Goal: Check status: Check status

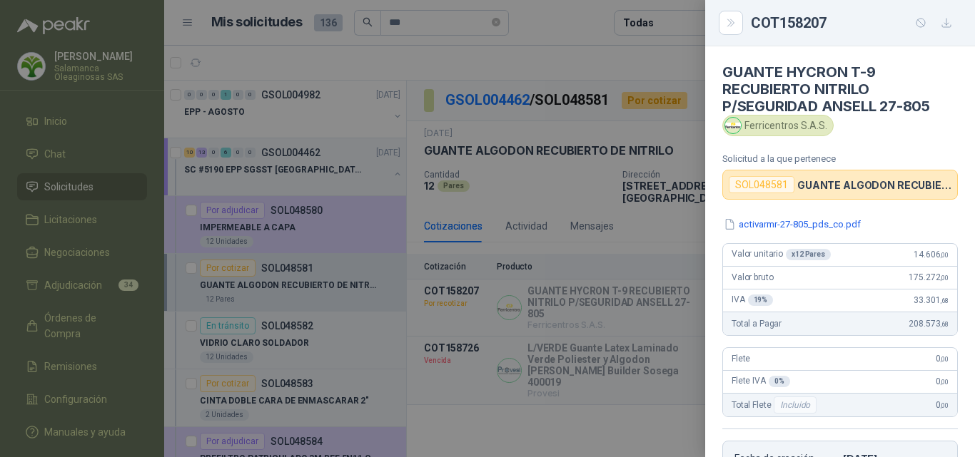
click at [567, 186] on div at bounding box center [487, 228] width 975 height 457
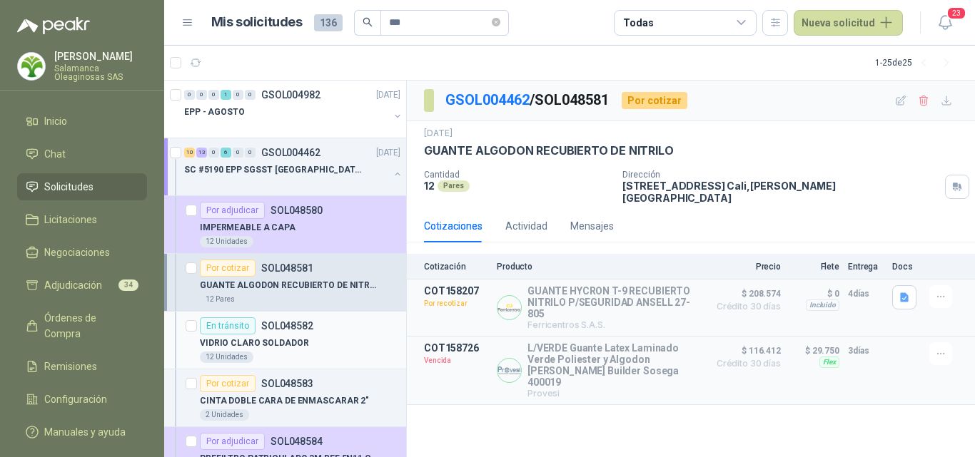
click at [322, 324] on div "En [PERSON_NAME] SOL048582" at bounding box center [300, 326] width 200 height 17
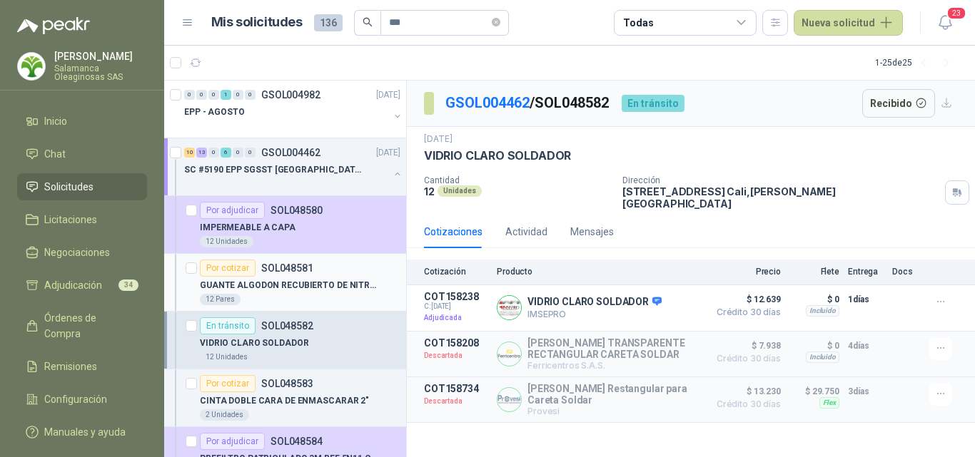
click at [324, 295] on div "12 Pares" at bounding box center [300, 299] width 200 height 11
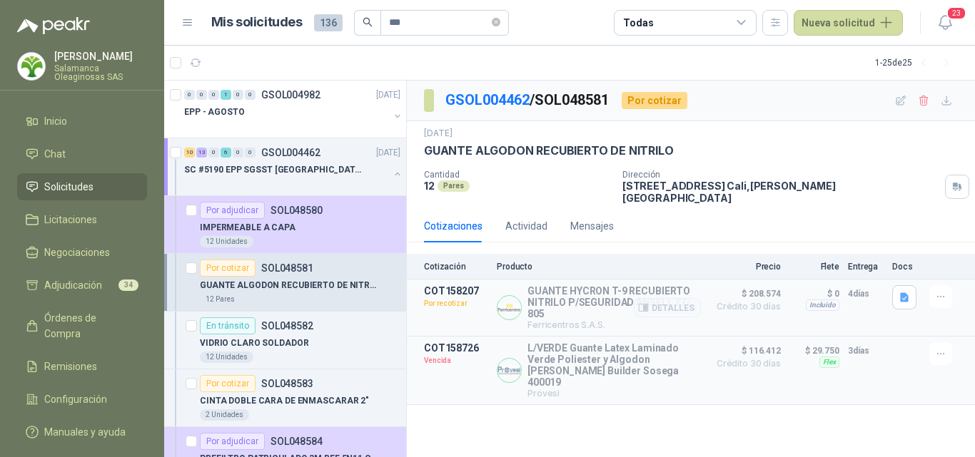
click at [511, 308] on img at bounding box center [509, 308] width 24 height 24
click at [666, 303] on button "Detalles" at bounding box center [667, 307] width 67 height 19
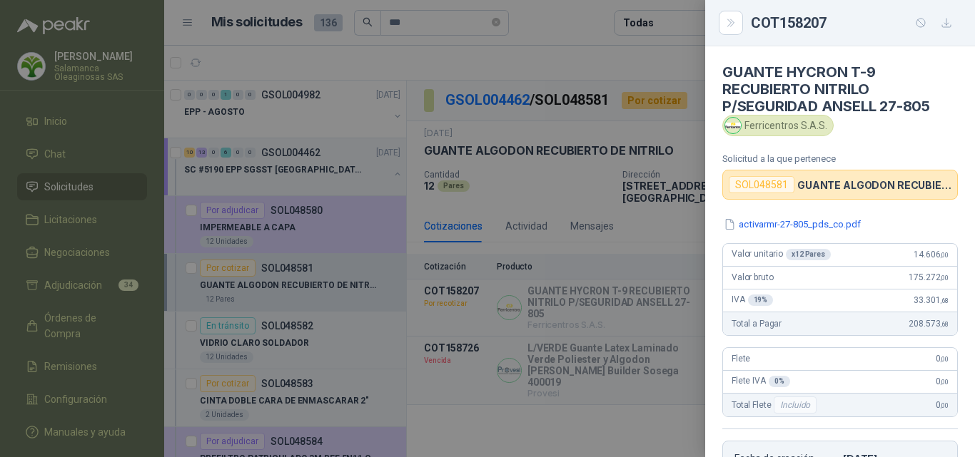
click at [788, 128] on div "Ferricentros S.A.S." at bounding box center [777, 125] width 111 height 21
click at [614, 288] on div at bounding box center [487, 228] width 975 height 457
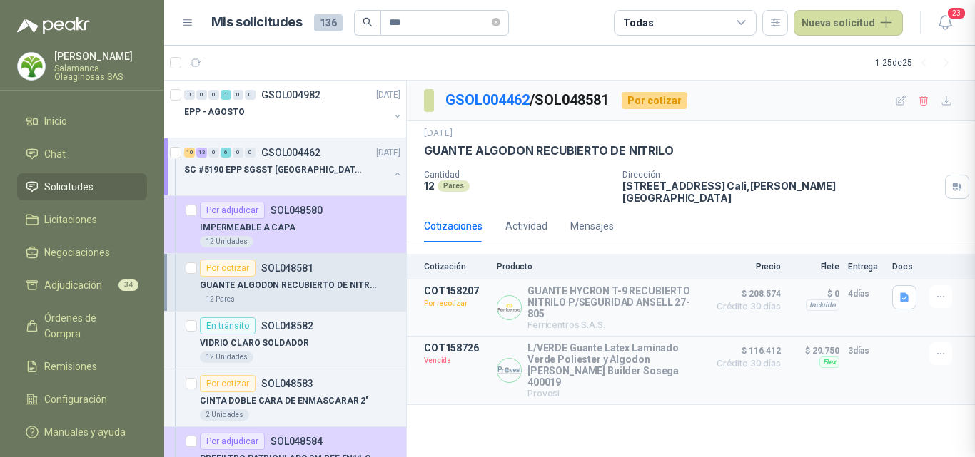
scroll to position [244, 0]
click at [659, 298] on button "Detalles" at bounding box center [667, 307] width 67 height 19
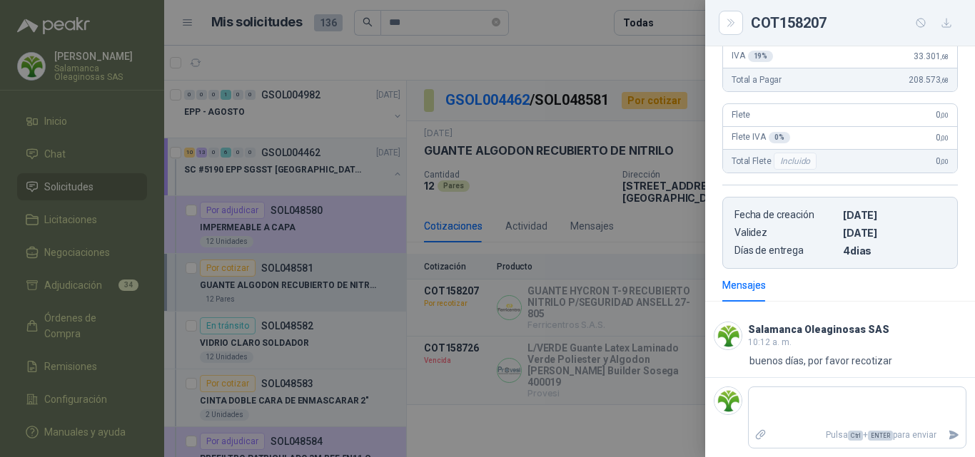
click at [647, 327] on div at bounding box center [487, 228] width 975 height 457
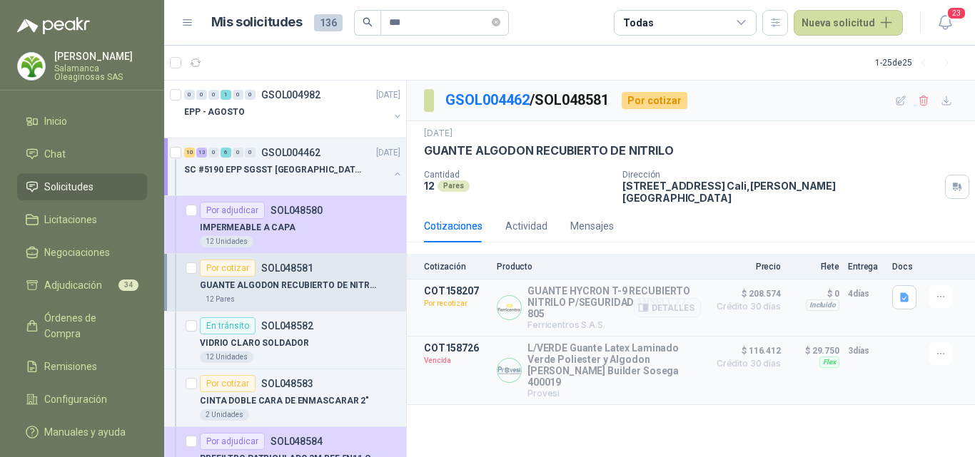
click at [606, 320] on p "Ferricentros S.A.S." at bounding box center [613, 325] width 173 height 11
click at [908, 292] on icon "button" at bounding box center [904, 298] width 12 height 12
click at [855, 257] on button "activarmr-27-805_pds_co.pdf" at bounding box center [837, 256] width 140 height 15
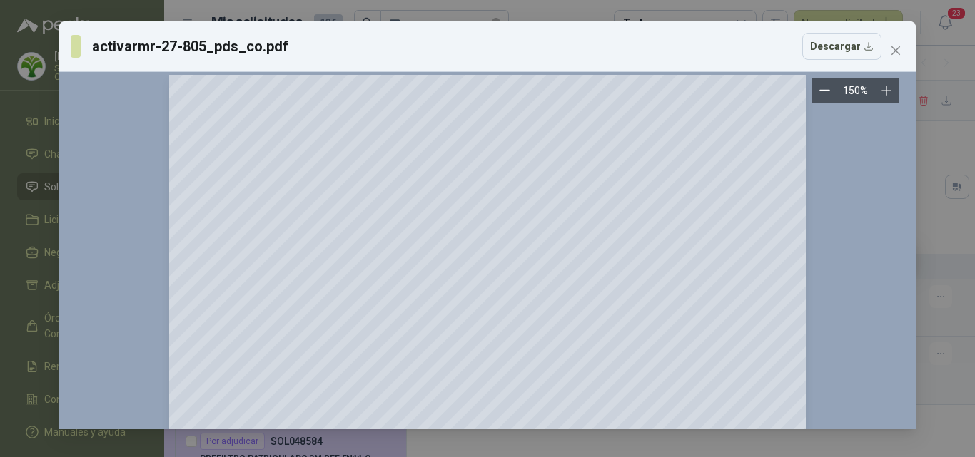
scroll to position [0, 0]
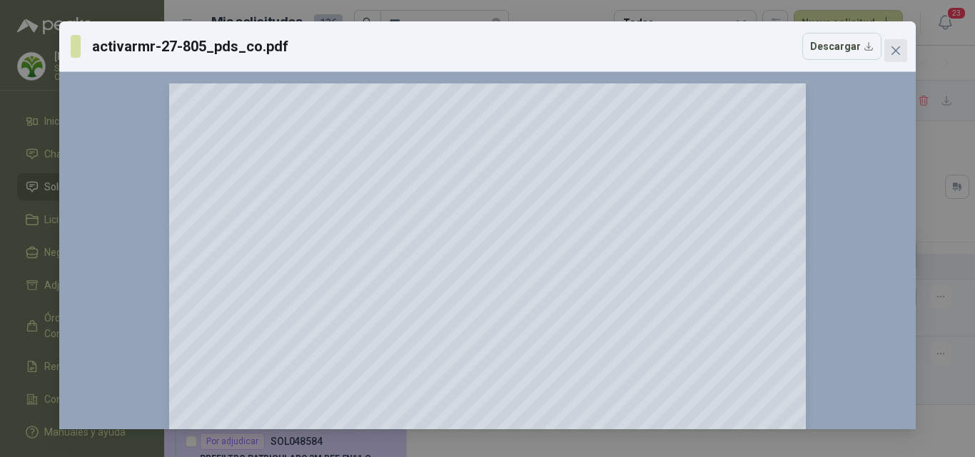
click at [898, 51] on icon "close" at bounding box center [895, 50] width 11 height 11
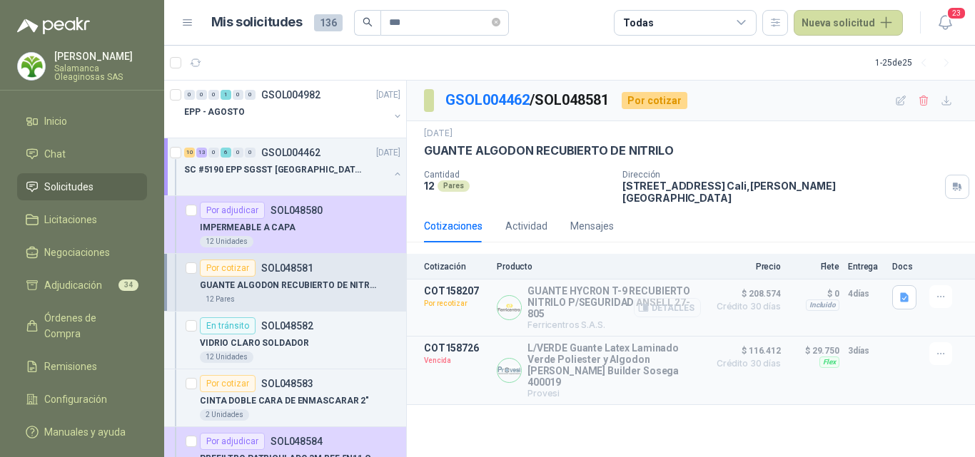
click at [663, 300] on button "Detalles" at bounding box center [667, 307] width 67 height 19
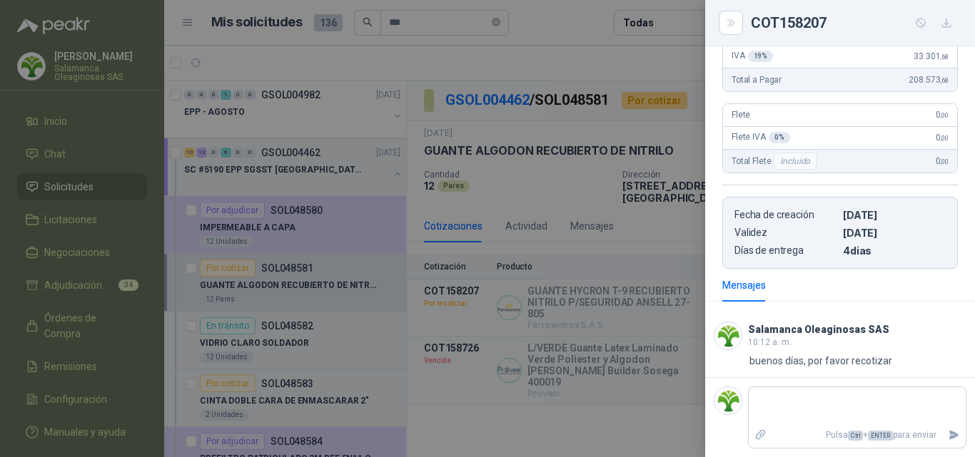
click at [664, 300] on div at bounding box center [487, 228] width 975 height 457
